Goal: Transaction & Acquisition: Purchase product/service

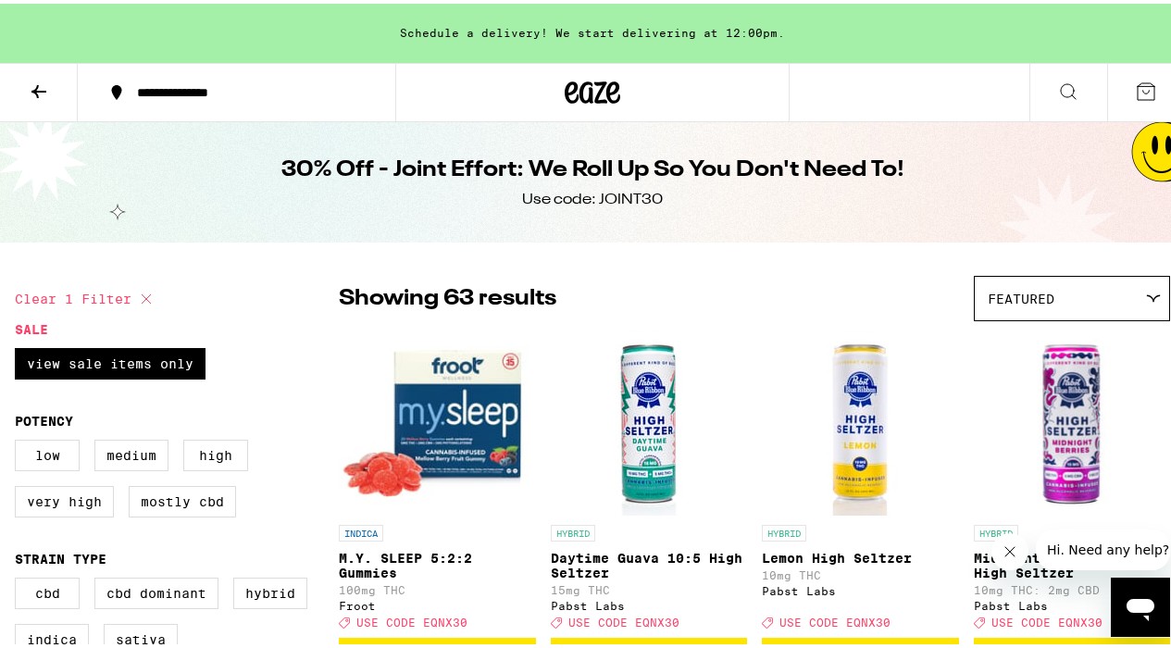
scroll to position [139, 0]
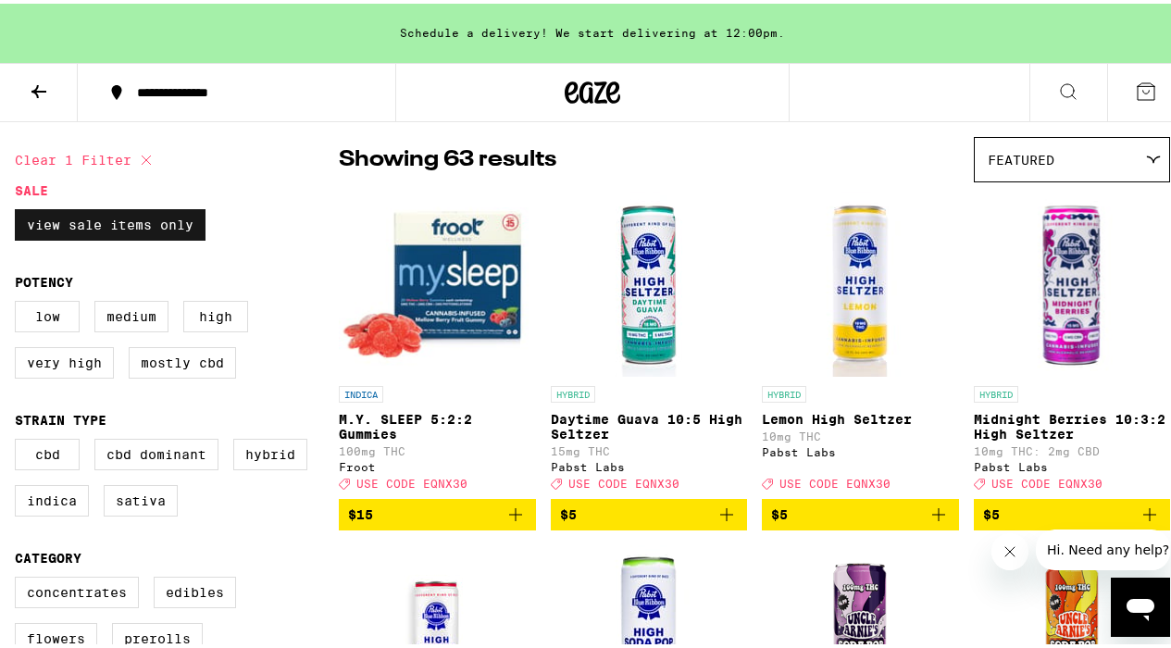
click at [85, 229] on label "View Sale Items Only" at bounding box center [110, 221] width 191 height 31
click at [19, 209] on input "View Sale Items Only" at bounding box center [19, 208] width 1 height 1
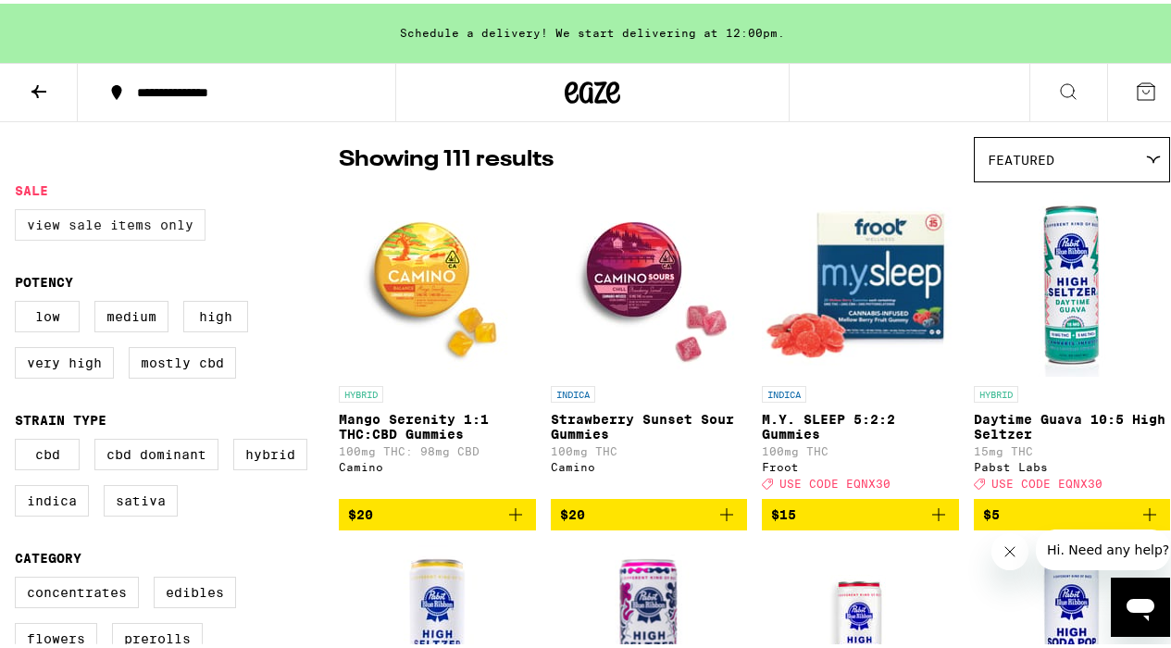
click at [96, 224] on label "View Sale Items Only" at bounding box center [110, 221] width 191 height 31
click at [19, 209] on input "View Sale Items Only" at bounding box center [19, 208] width 1 height 1
checkbox input "true"
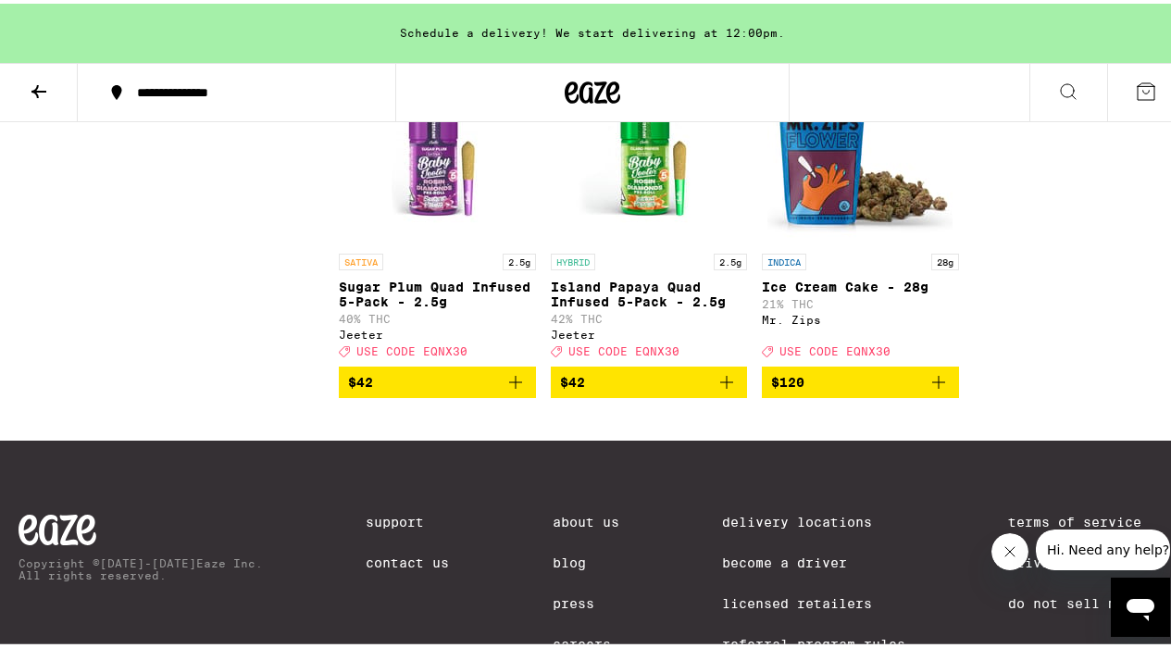
scroll to position [5583, 0]
